Goal: Task Accomplishment & Management: Manage account settings

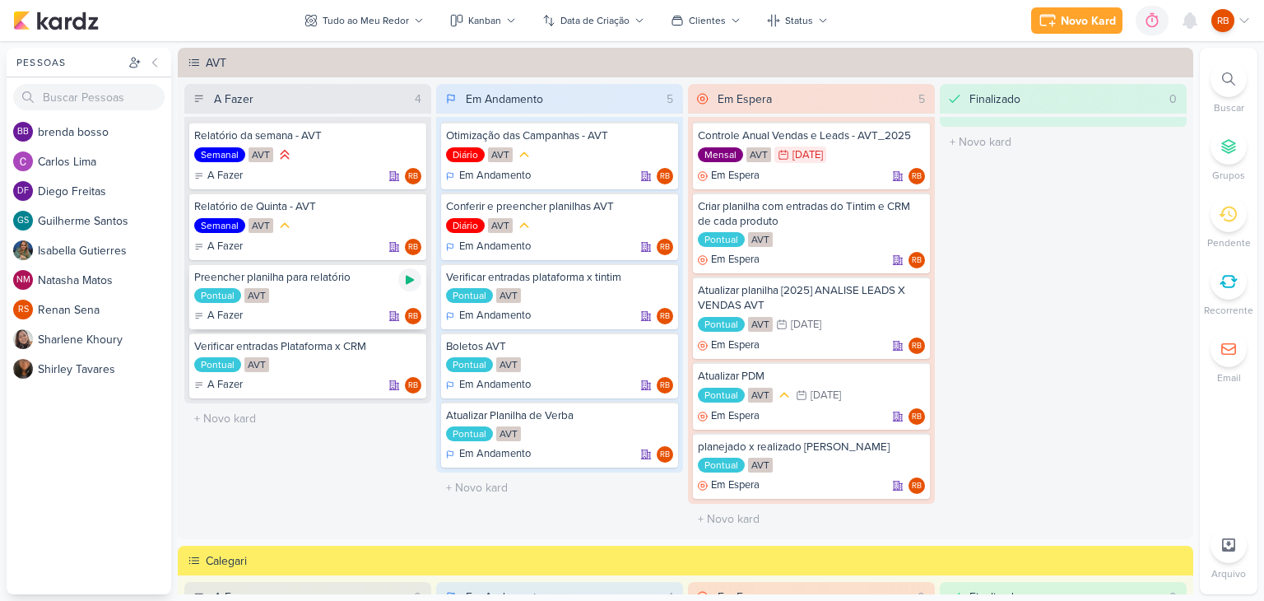
click at [408, 278] on icon at bounding box center [410, 280] width 8 height 9
click at [1129, 15] on icon at bounding box center [1129, 20] width 12 height 15
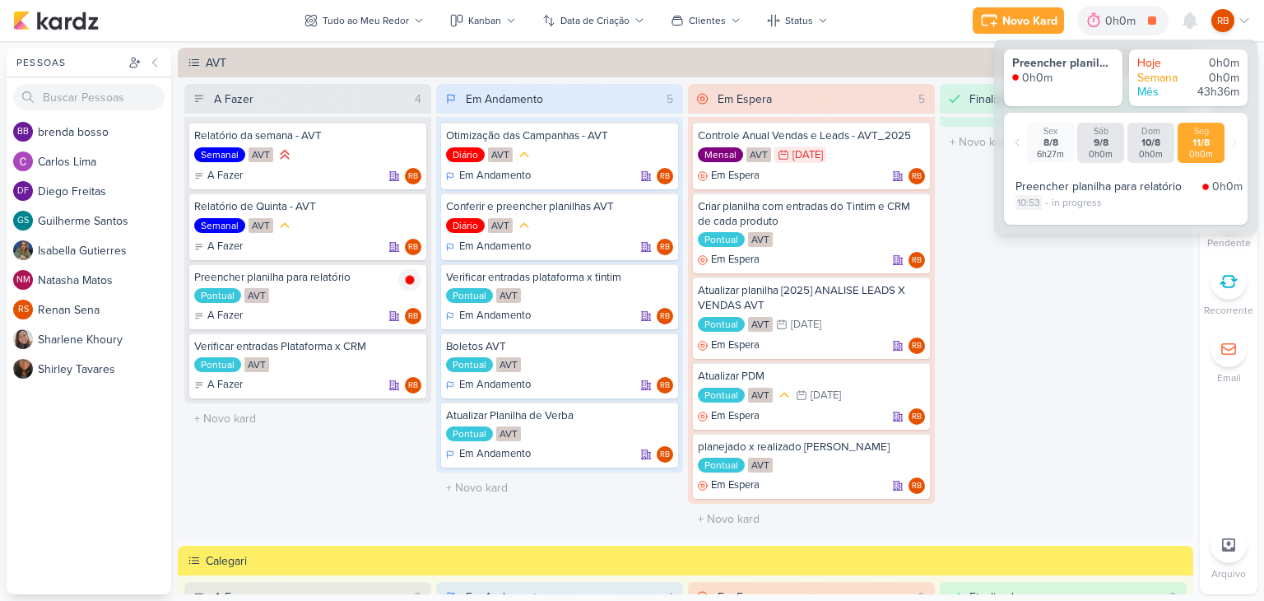
click at [1033, 205] on div "10:53" at bounding box center [1028, 202] width 26 height 15
select select "10"
click at [1056, 217] on select "00 01 02 03 04 05 06 07 08 09 10 11 12 13 14 15 16 17 18 19 20 21 22 23 24 25 2…" at bounding box center [1056, 224] width 23 height 20
click at [1045, 214] on select "00 01 02 03 04 05 06 07 08 09 10 11 12 13 14 15 16 17 18 19 20 21 22 23 24 25 2…" at bounding box center [1056, 224] width 23 height 20
click at [1077, 218] on icon at bounding box center [1081, 224] width 20 height 20
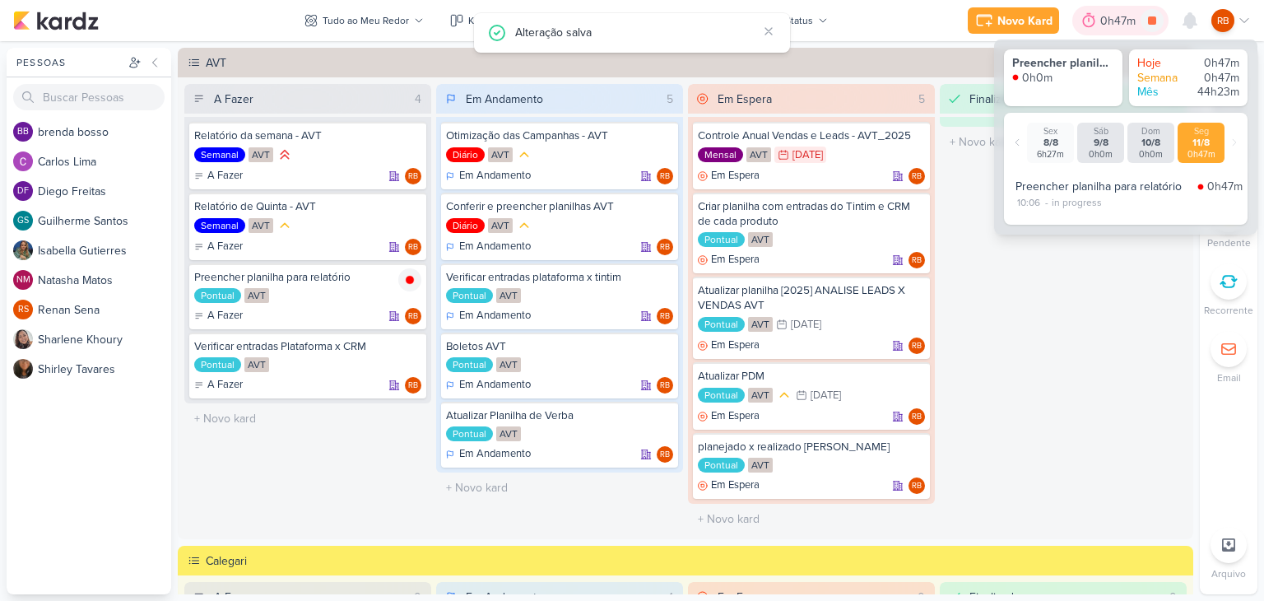
click at [1099, 8] on div "0h47m" at bounding box center [1120, 21] width 96 height 30
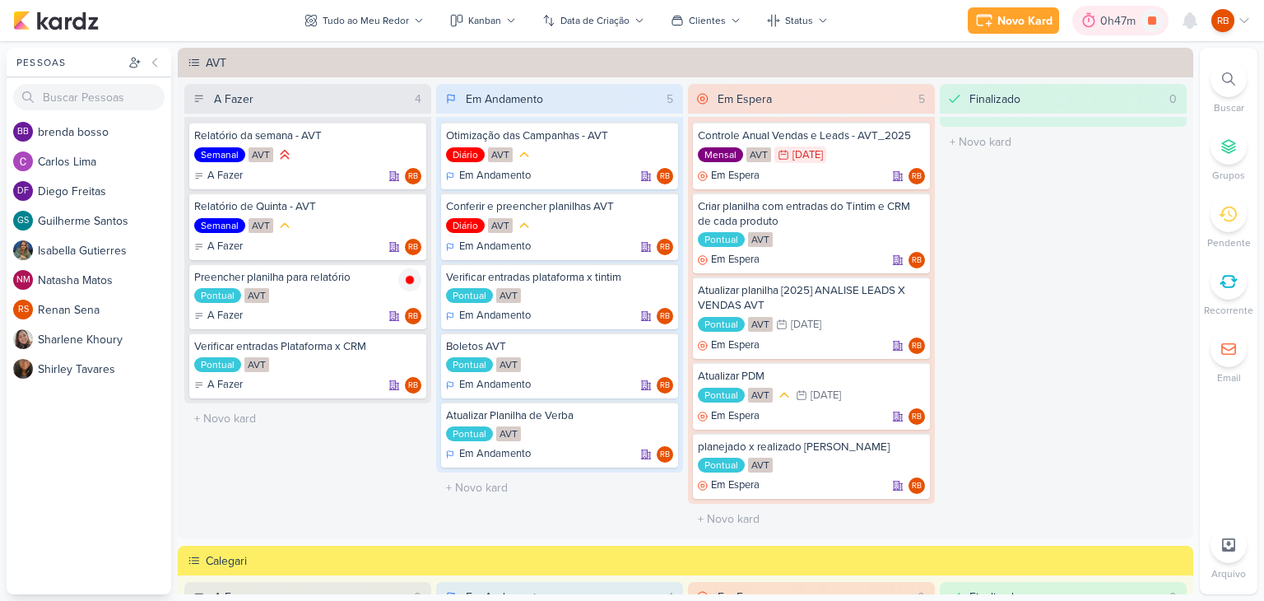
click at [1111, 21] on div "0h47m" at bounding box center [1120, 20] width 40 height 17
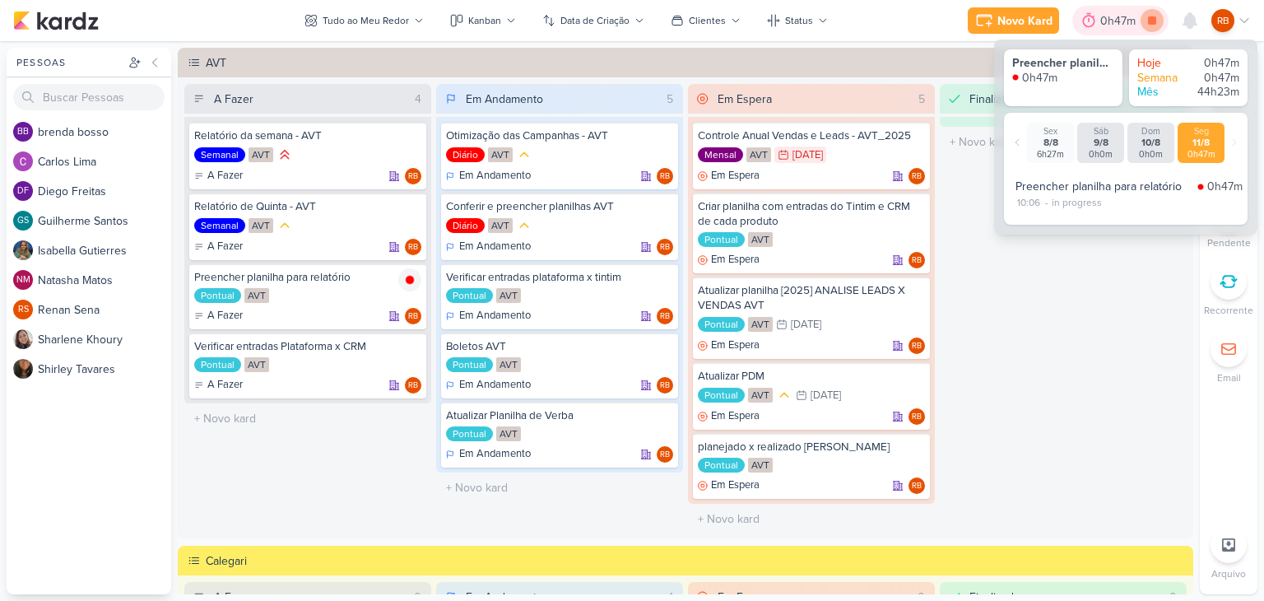
click at [1150, 26] on icon at bounding box center [1151, 20] width 23 height 23
click at [1180, 206] on div "10:06 - in progress" at bounding box center [1128, 202] width 227 height 15
click at [1119, 24] on icon at bounding box center [1111, 20] width 16 height 16
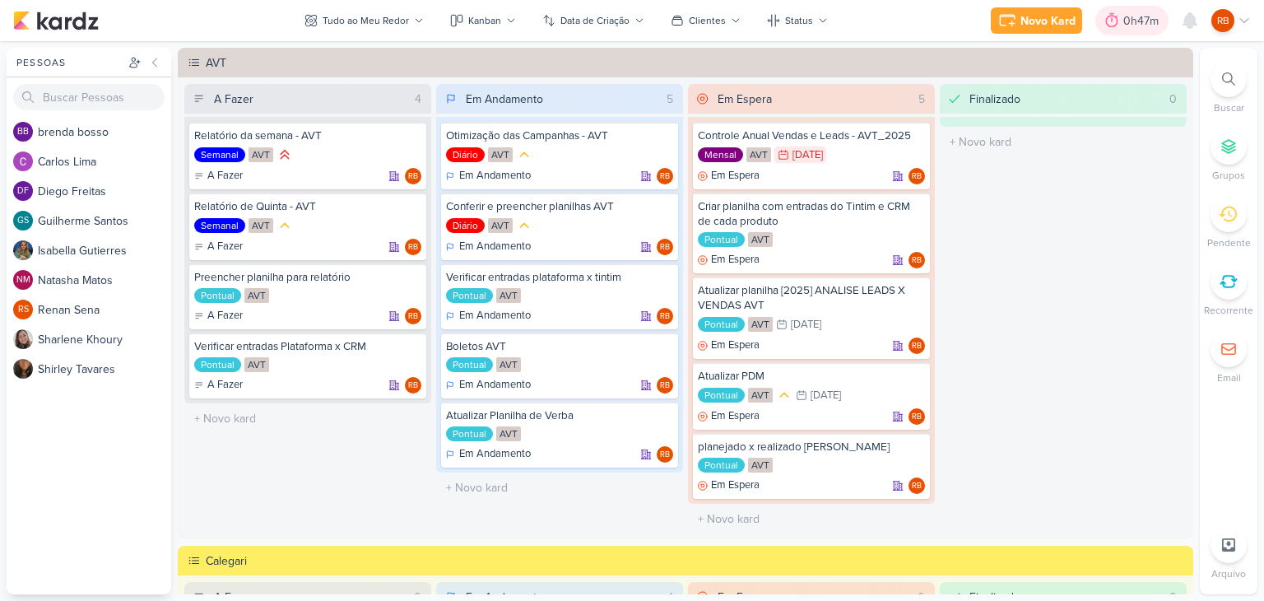
click at [1122, 23] on div at bounding box center [1111, 20] width 23 height 26
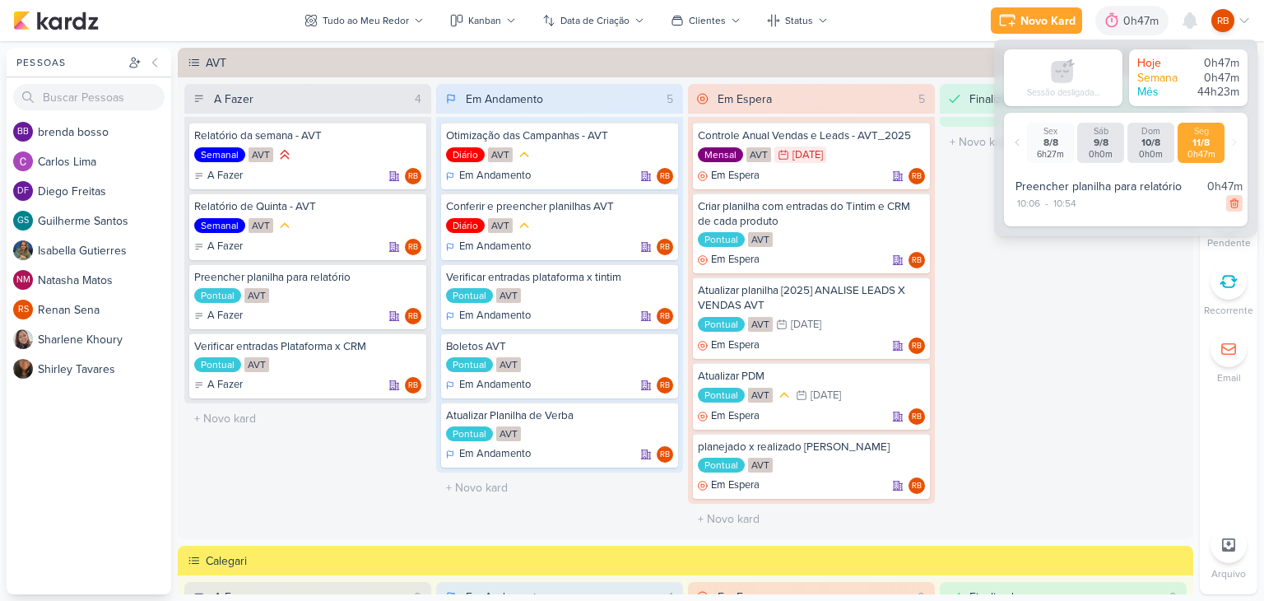
click at [1228, 206] on icon at bounding box center [1234, 203] width 12 height 12
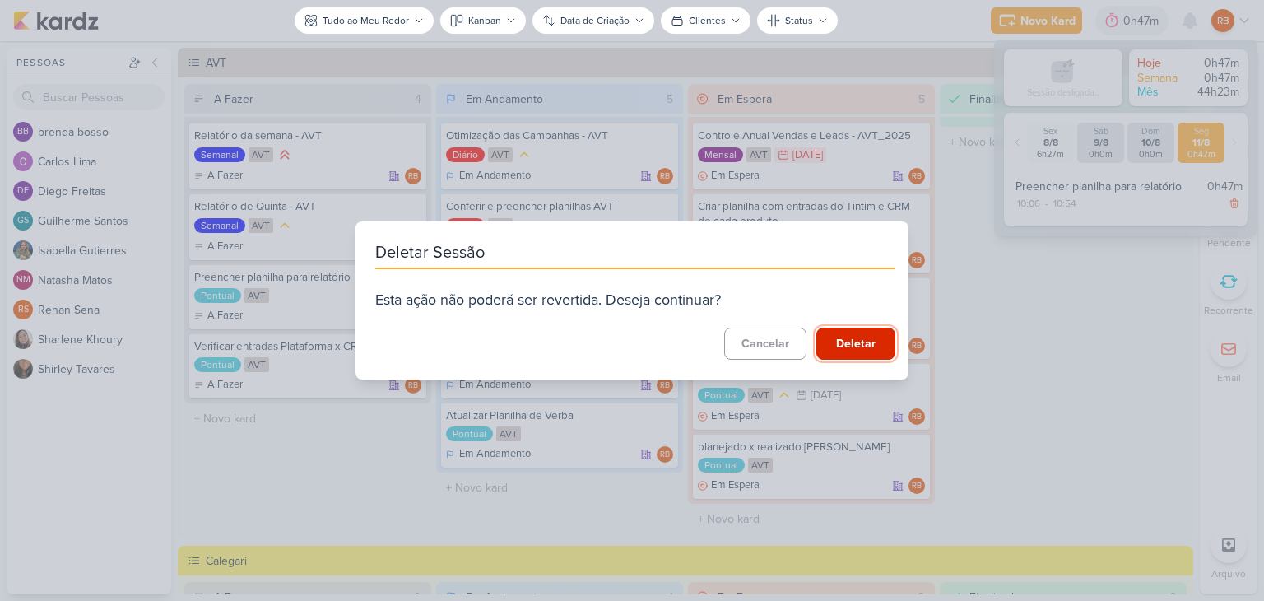
click at [868, 344] on button "Deletar" at bounding box center [855, 343] width 79 height 32
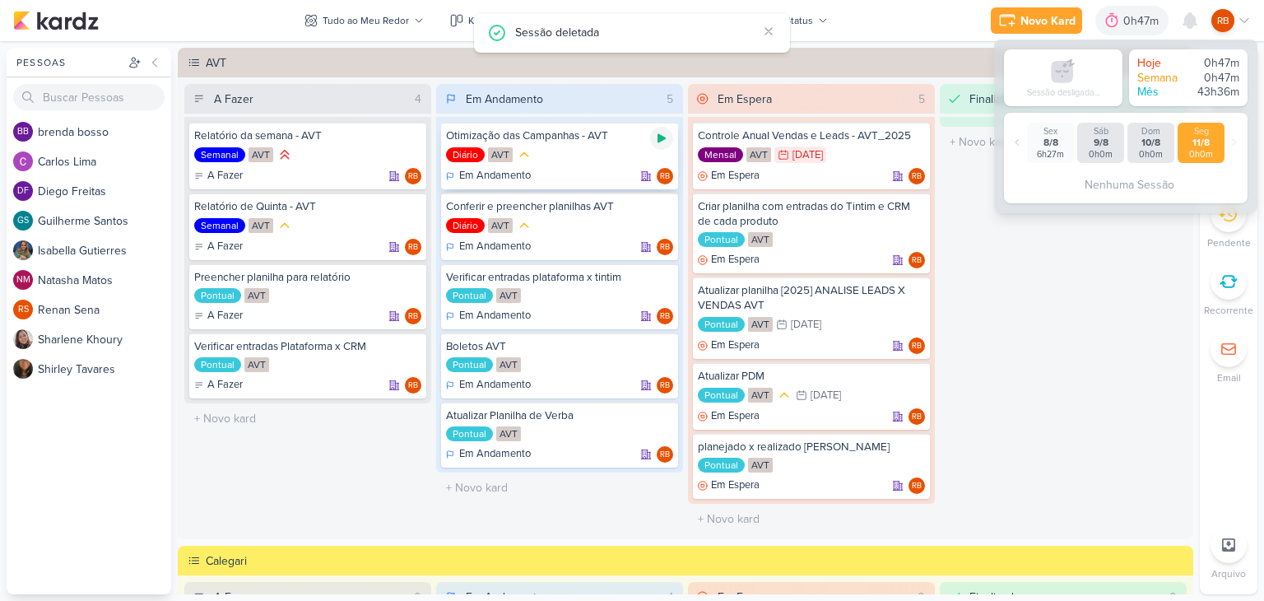
click at [665, 138] on div at bounding box center [661, 138] width 23 height 23
click at [1116, 16] on div "0h47m" at bounding box center [1120, 20] width 40 height 17
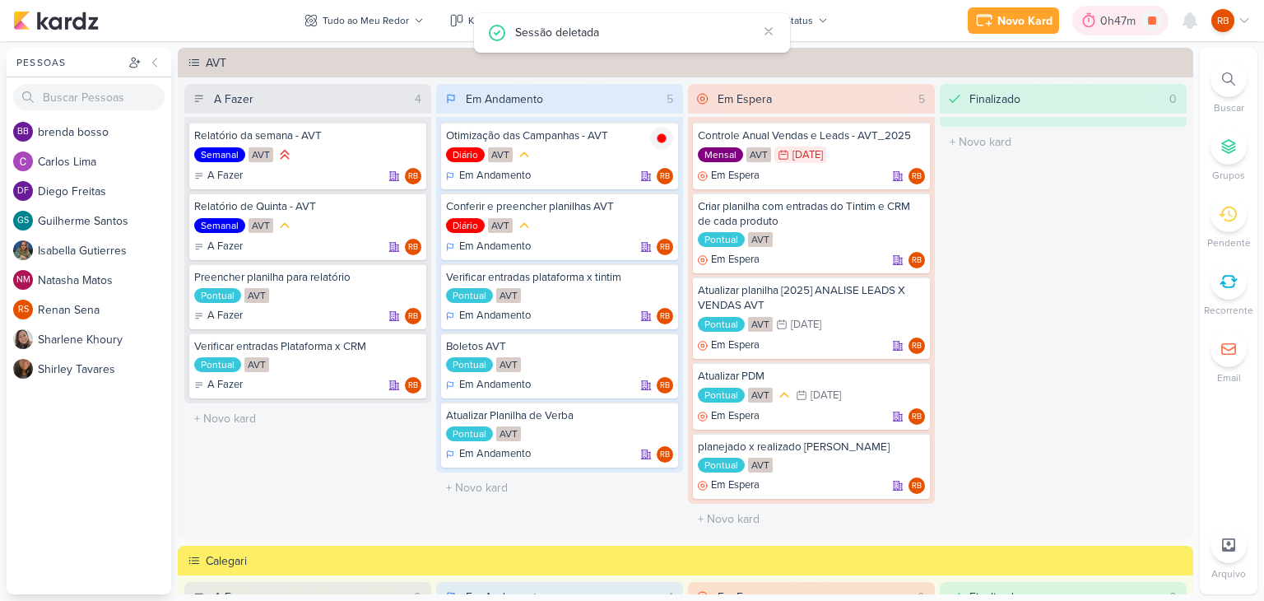
click at [1116, 16] on div "0h47m" at bounding box center [1120, 20] width 40 height 17
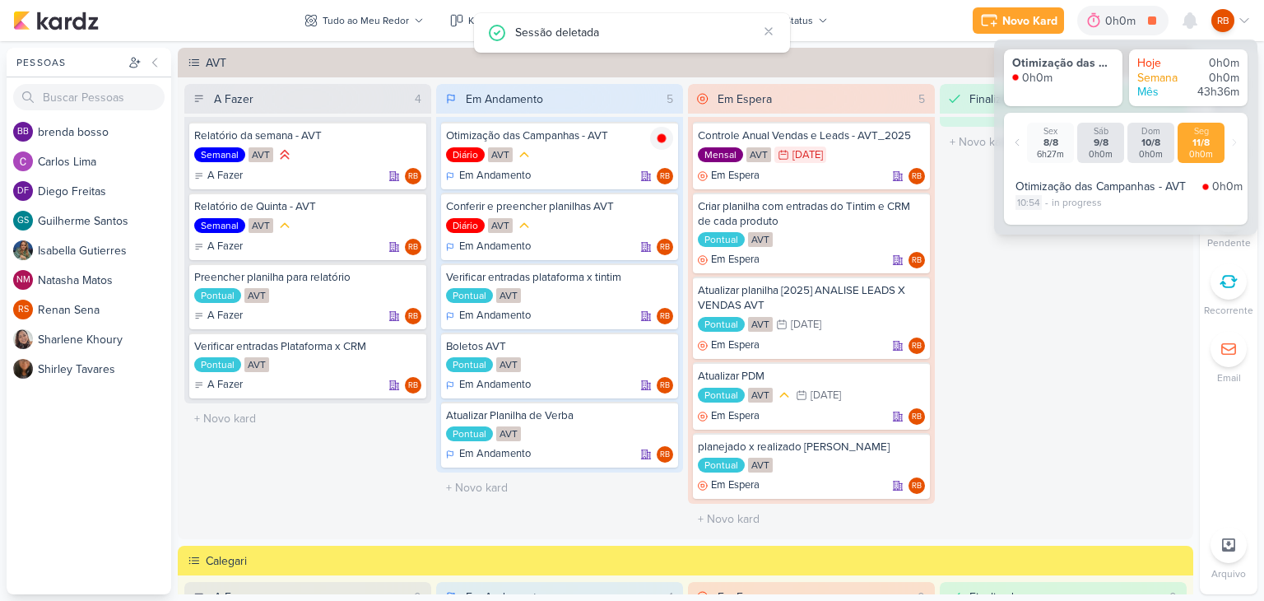
click at [1030, 204] on div "10:54" at bounding box center [1028, 202] width 26 height 15
click at [1056, 225] on select "00 01 02 03 04 05 06 07 08 09 10 11 12 13 14 15 16 17 18 19 20 21 22 23 24 25 2…" at bounding box center [1056, 224] width 23 height 20
select select "7"
click at [1045, 214] on select "00 01 02 03 04 05 06 07 08 09 10 11 12 13 14 15 16 17 18 19 20 21 22 23 24 25 2…" at bounding box center [1056, 224] width 23 height 20
click at [1081, 224] on icon at bounding box center [1081, 223] width 10 height 7
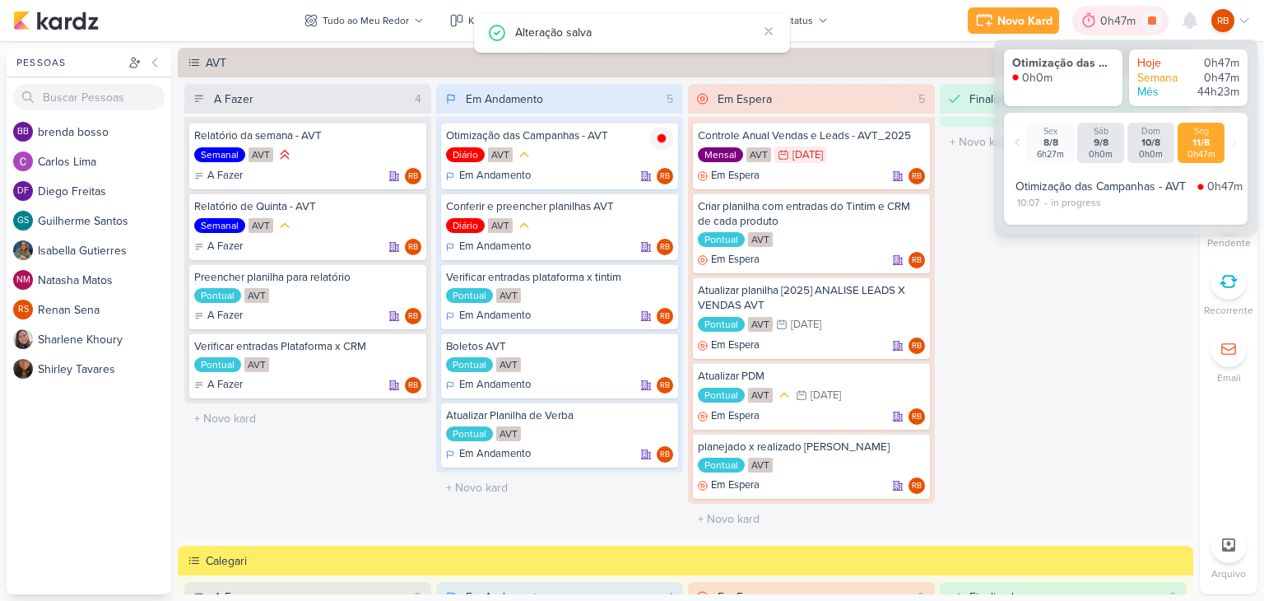
click at [1128, 12] on div "0h47m" at bounding box center [1120, 20] width 40 height 17
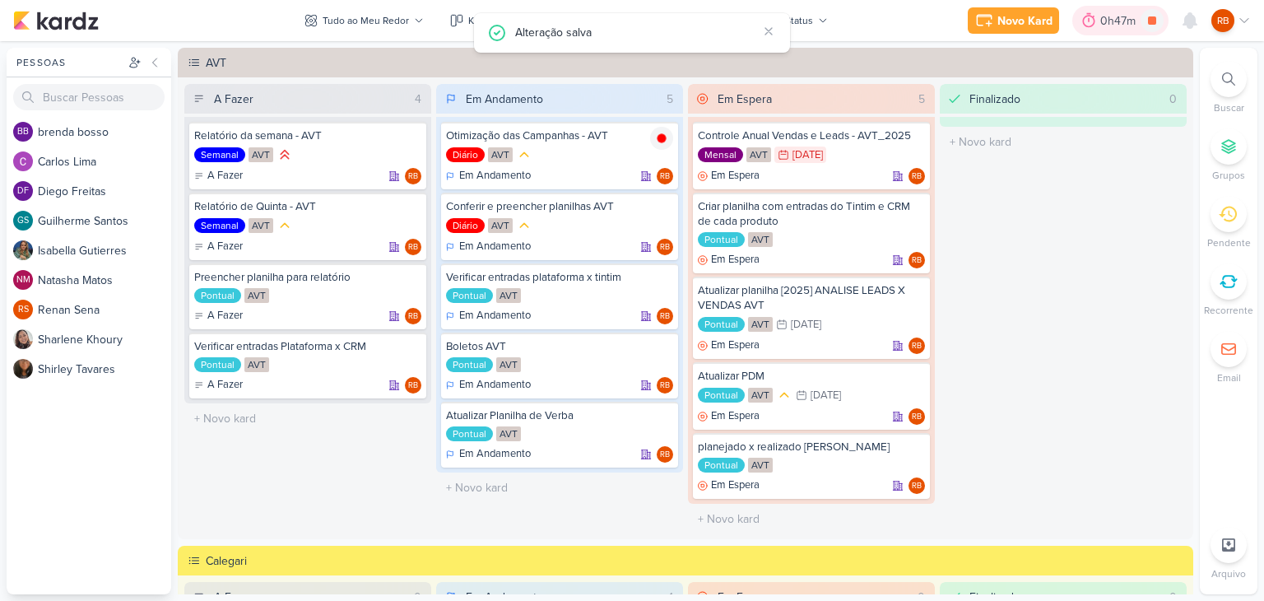
click at [1116, 18] on div "0h47m" at bounding box center [1120, 20] width 40 height 17
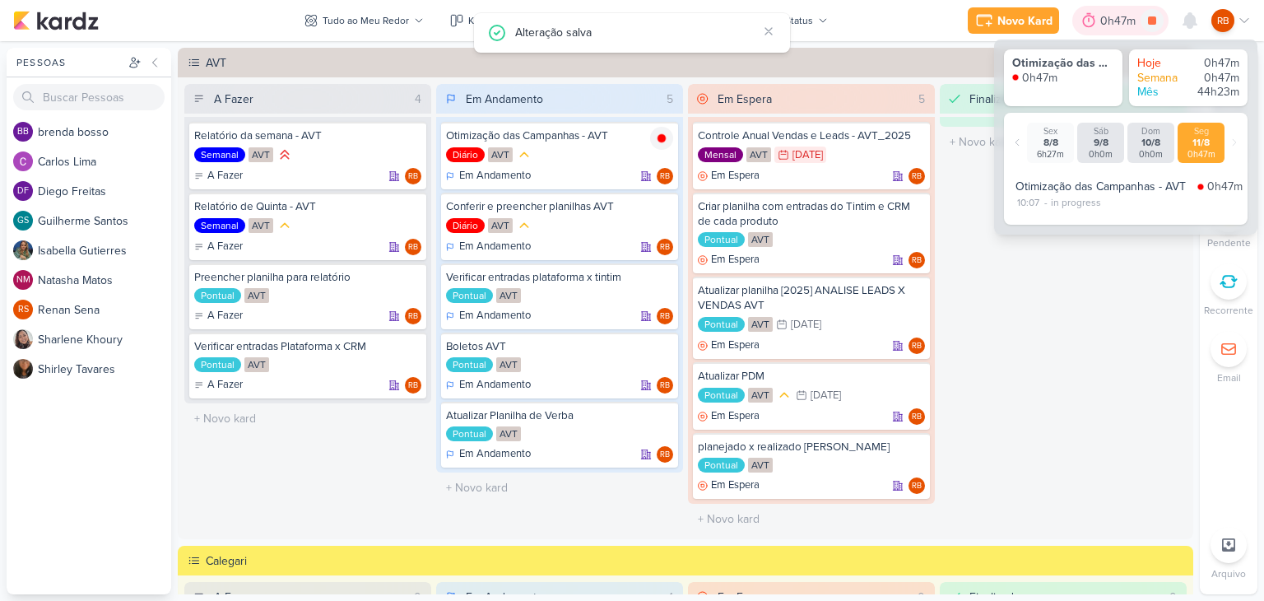
click at [1116, 18] on div "0h47m" at bounding box center [1120, 20] width 40 height 17
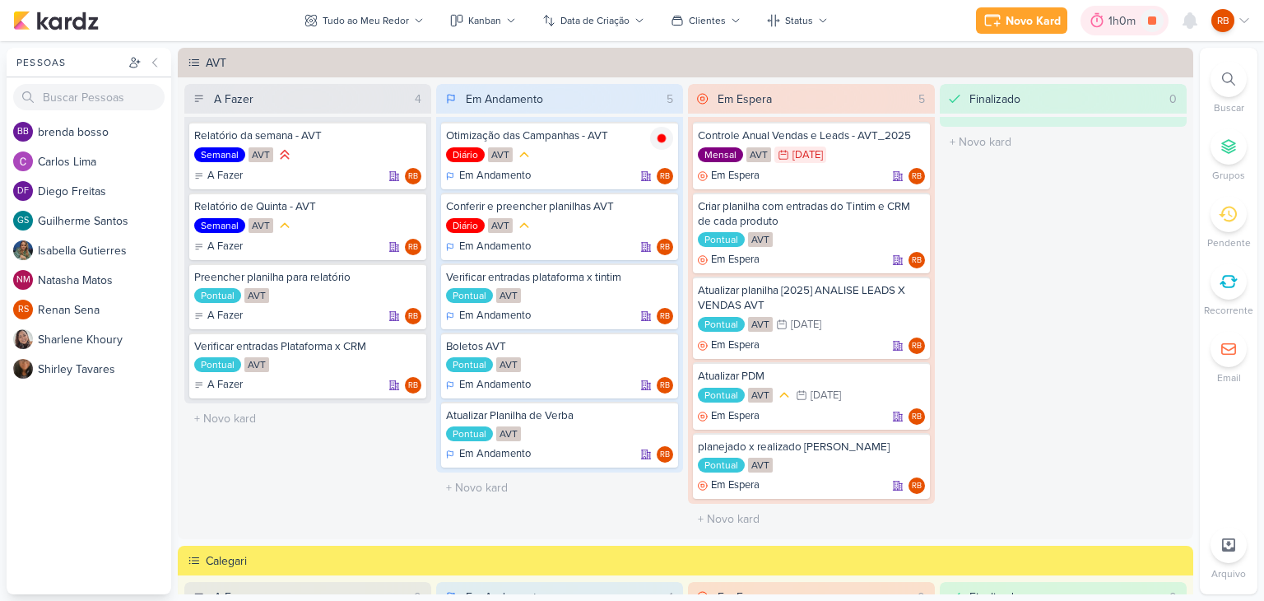
click at [1122, 21] on div "1h0m" at bounding box center [1124, 20] width 32 height 17
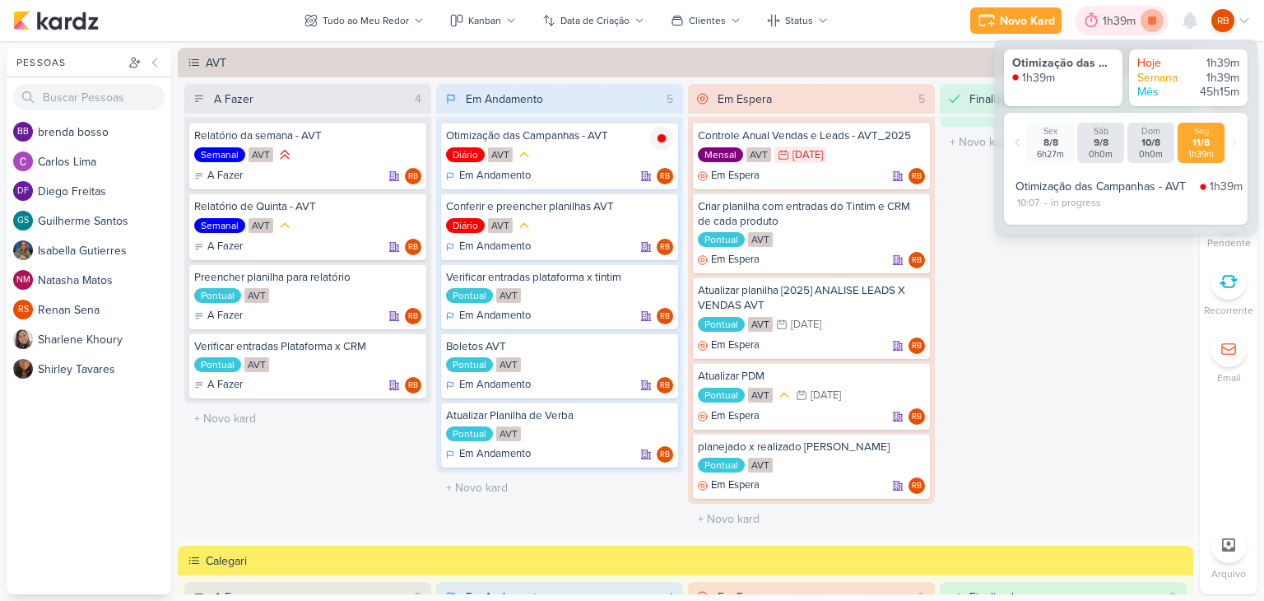
click at [1149, 16] on icon at bounding box center [1151, 20] width 23 height 23
click at [1077, 281] on div "Finalizado 0 O título do kard deve ter menos que 100 caracteres" at bounding box center [1063, 309] width 247 height 450
